Goal: Navigation & Orientation: Find specific page/section

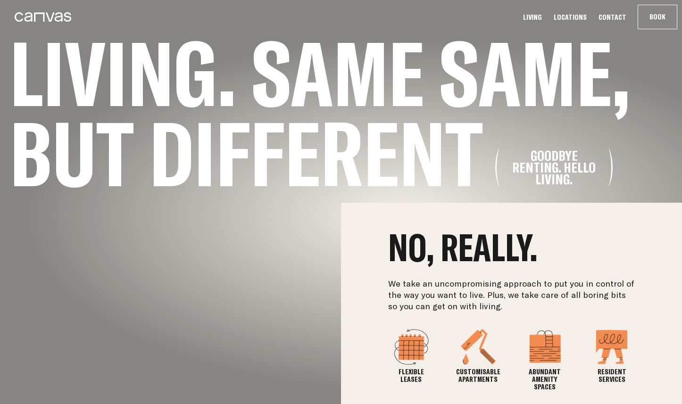
scroll to position [201, 0]
click at [573, 16] on link "Locations" at bounding box center [570, 17] width 39 height 10
click at [575, 20] on link "Locations" at bounding box center [570, 17] width 39 height 10
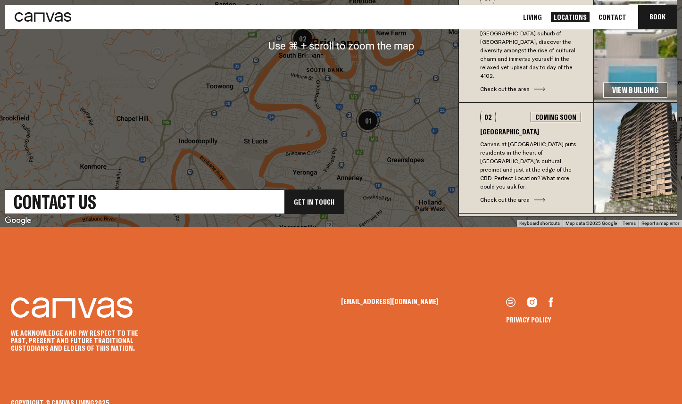
scroll to position [434, 0]
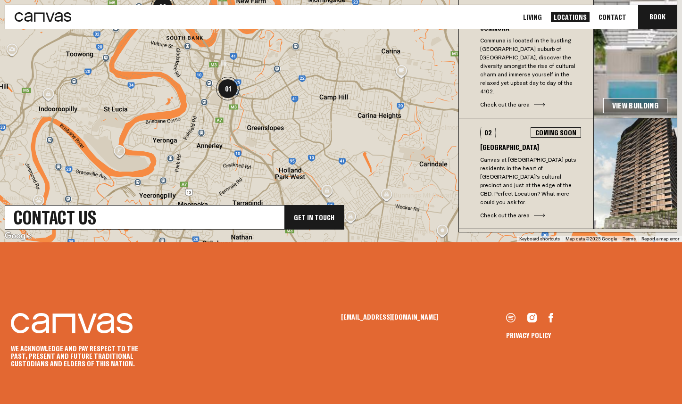
drag, startPoint x: 396, startPoint y: 136, endPoint x: 255, endPoint y: 89, distance: 149.3
click at [255, 89] on div at bounding box center [341, 61] width 682 height 362
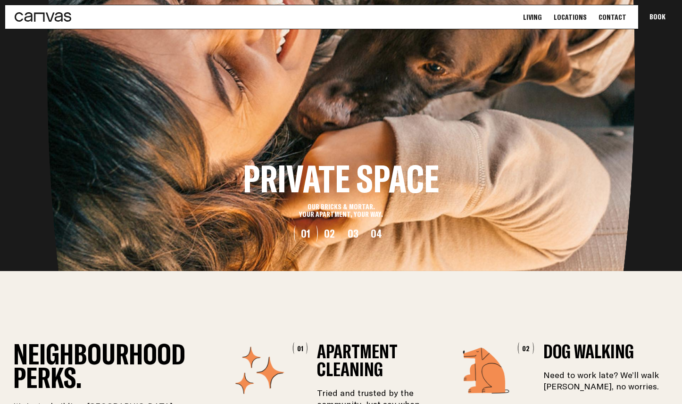
scroll to position [1138, 0]
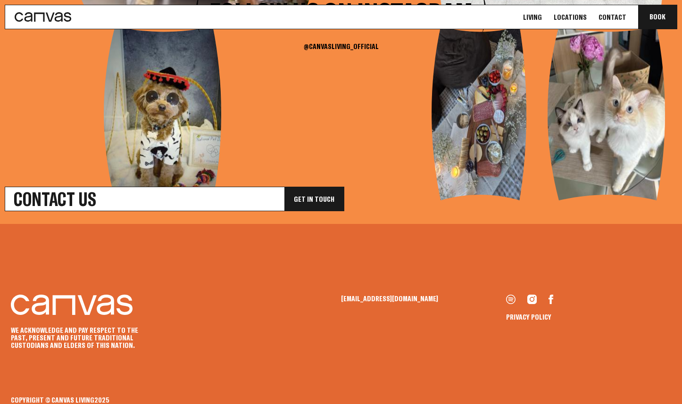
click at [543, 15] on link "Living" at bounding box center [532, 17] width 25 height 10
click at [578, 14] on link "Locations" at bounding box center [570, 17] width 39 height 10
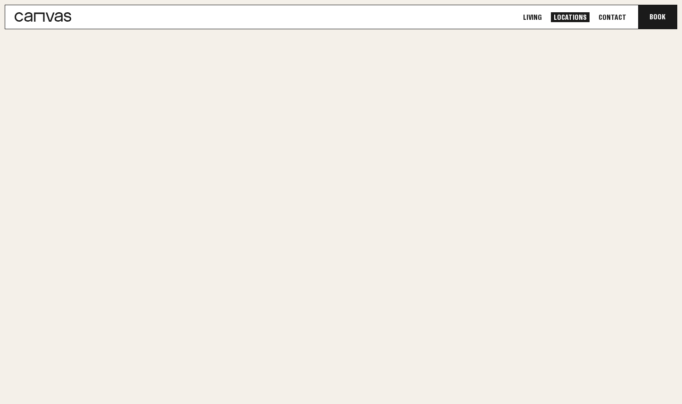
click at [585, 10] on ul "Living Locations Contact Book Communa" at bounding box center [600, 17] width 166 height 24
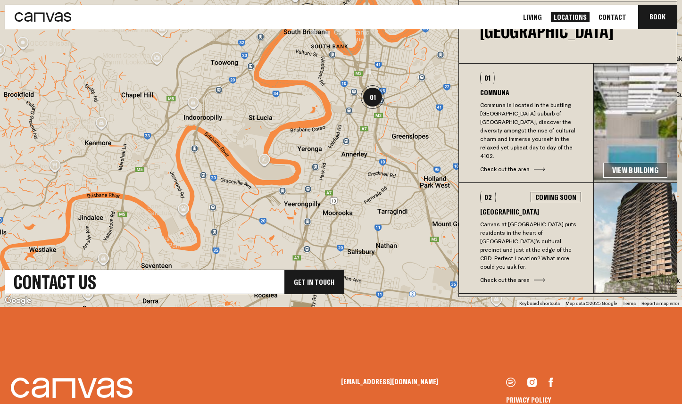
drag, startPoint x: 380, startPoint y: 173, endPoint x: 405, endPoint y: 53, distance: 122.4
click at [405, 53] on div at bounding box center [341, 126] width 682 height 362
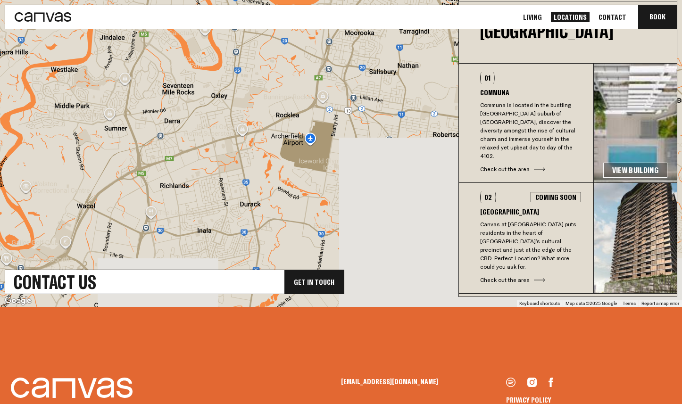
drag, startPoint x: 310, startPoint y: 209, endPoint x: 301, endPoint y: 55, distance: 154.9
click at [303, 50] on div at bounding box center [341, 126] width 682 height 362
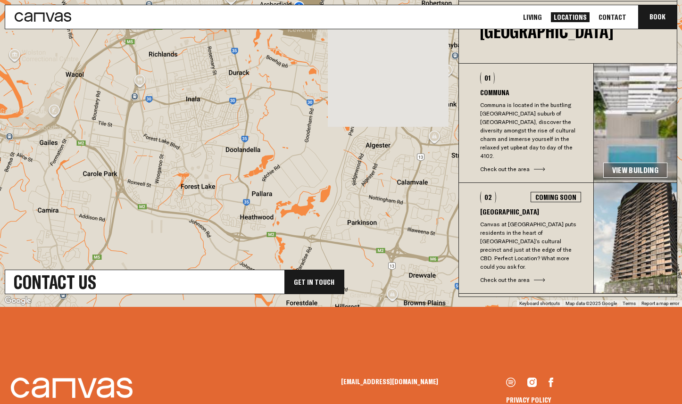
drag, startPoint x: 273, startPoint y: 201, endPoint x: 237, endPoint y: 108, distance: 99.6
click at [261, 68] on div at bounding box center [341, 126] width 682 height 362
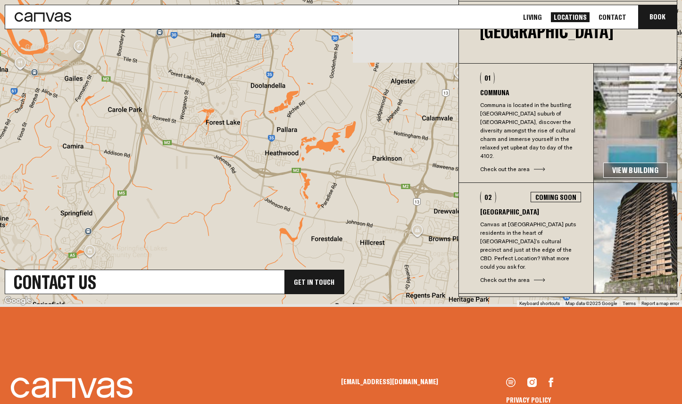
drag, startPoint x: 167, startPoint y: 142, endPoint x: 192, endPoint y: 76, distance: 70.2
click at [192, 76] on div at bounding box center [341, 126] width 682 height 362
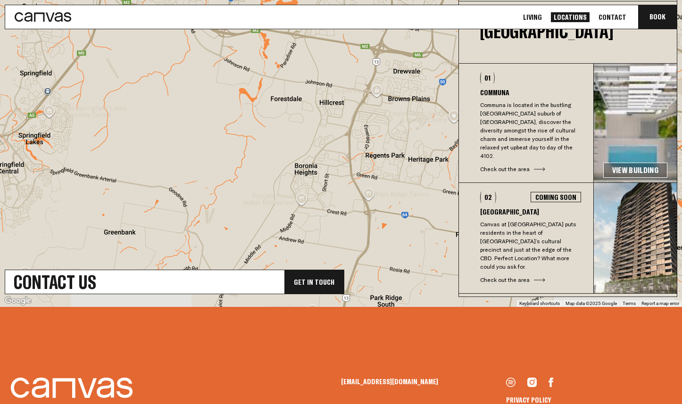
drag, startPoint x: 339, startPoint y: 173, endPoint x: 283, endPoint y: 66, distance: 120.4
click at [299, 32] on div "Living Locations Contact Book Communa Book Living Locations Contact Contact Us …" at bounding box center [341, 63] width 682 height 864
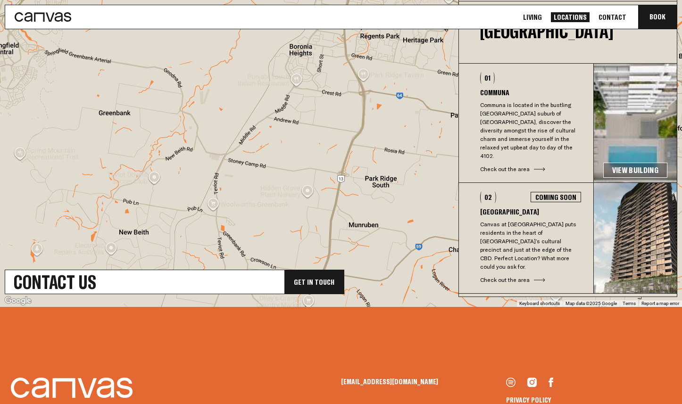
drag, startPoint x: 281, startPoint y: 150, endPoint x: 274, endPoint y: 54, distance: 96.0
click at [274, 54] on div at bounding box center [341, 126] width 682 height 362
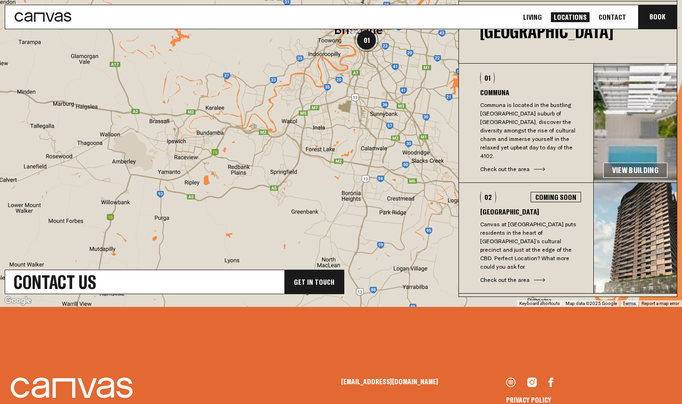
drag, startPoint x: 221, startPoint y: 143, endPoint x: 316, endPoint y: 222, distance: 123.3
click at [318, 228] on div at bounding box center [341, 126] width 682 height 362
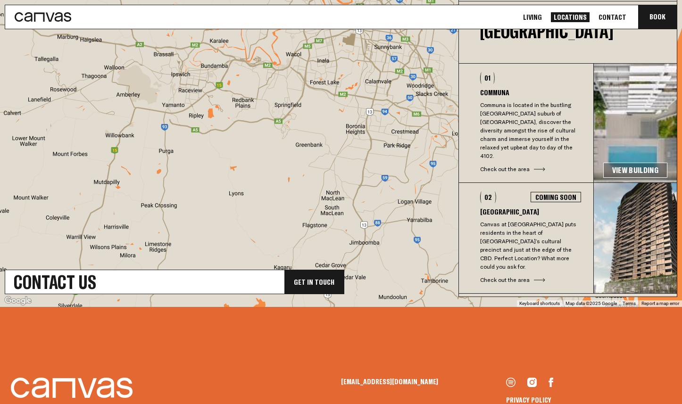
drag, startPoint x: 301, startPoint y: 194, endPoint x: 302, endPoint y: 125, distance: 68.4
click at [302, 125] on div at bounding box center [341, 126] width 682 height 362
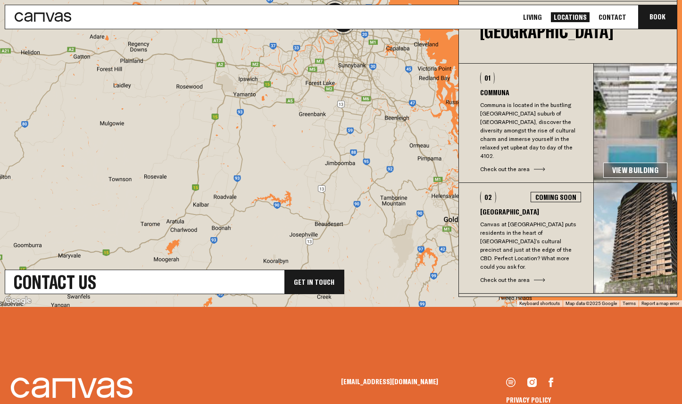
drag, startPoint x: 266, startPoint y: 184, endPoint x: 275, endPoint y: 163, distance: 23.0
click at [275, 163] on div at bounding box center [341, 126] width 682 height 362
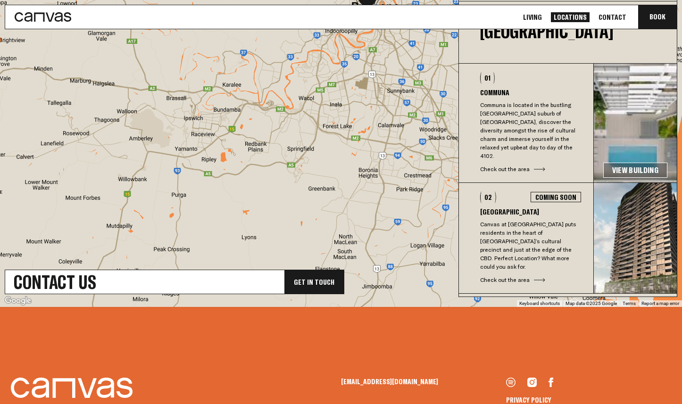
drag, startPoint x: 282, startPoint y: 142, endPoint x: 348, endPoint y: 224, distance: 104.9
click at [268, 202] on div at bounding box center [341, 126] width 682 height 362
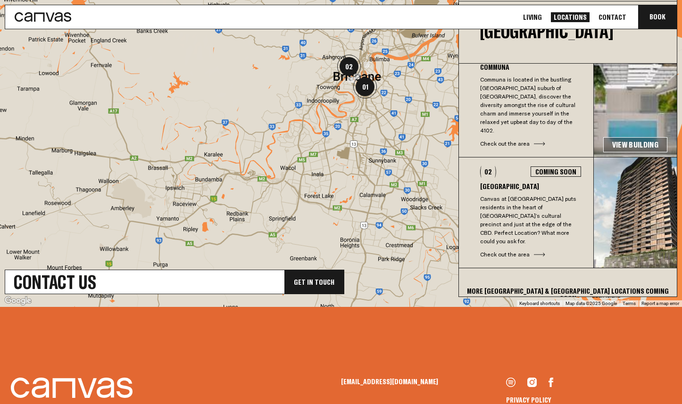
drag, startPoint x: 237, startPoint y: 144, endPoint x: 223, endPoint y: 187, distance: 45.0
click at [223, 187] on div at bounding box center [341, 126] width 682 height 362
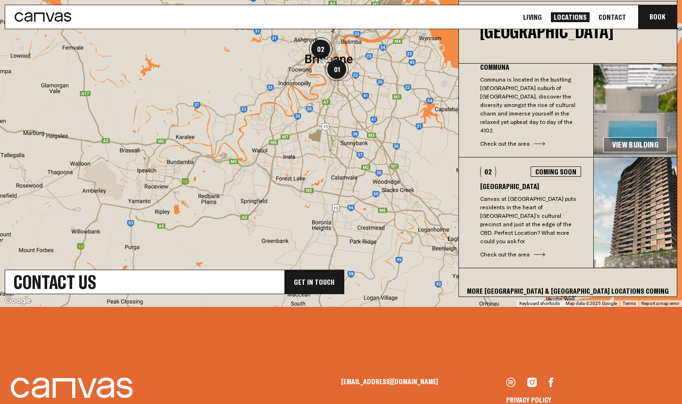
drag, startPoint x: 274, startPoint y: 116, endPoint x: 240, endPoint y: 93, distance: 41.3
click at [240, 93] on div at bounding box center [341, 126] width 682 height 362
